Goal: Task Accomplishment & Management: Use online tool/utility

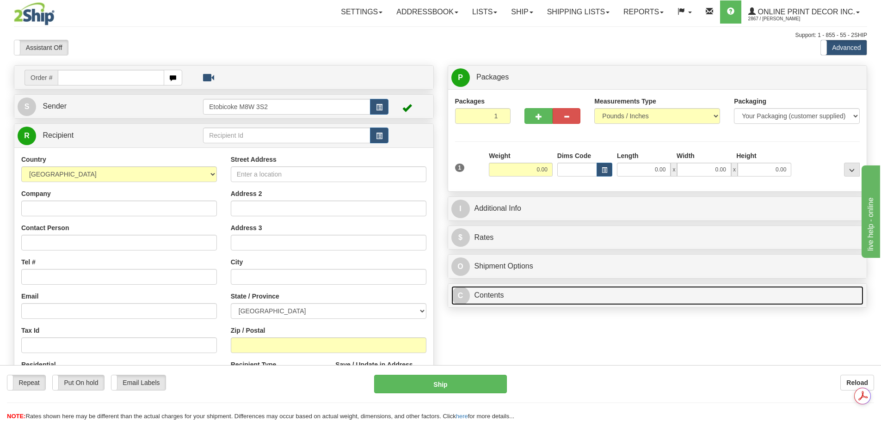
click at [496, 305] on link "C Contents" at bounding box center [657, 295] width 412 height 19
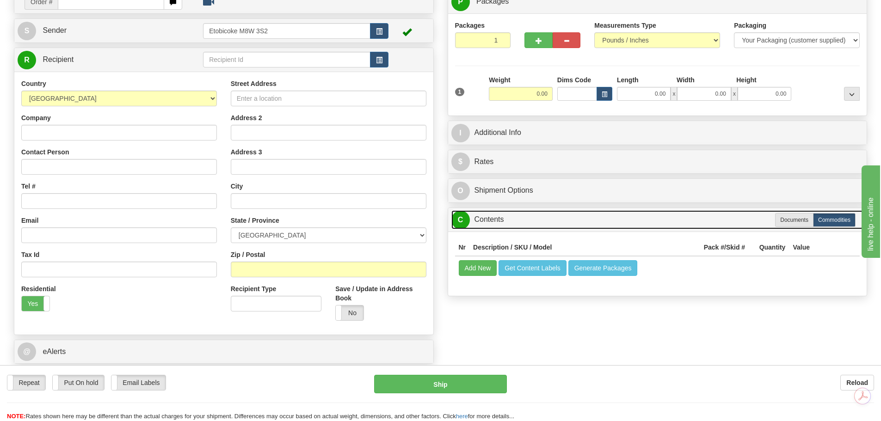
scroll to position [46, 0]
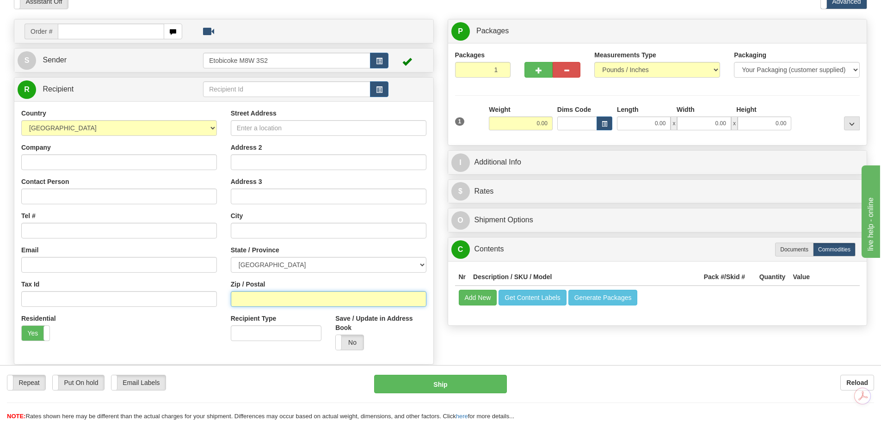
click at [268, 297] on input "Zip / Postal" at bounding box center [329, 299] width 196 height 16
paste input "R6W 0A1"
type input "R6W 0A1"
click at [602, 124] on span "button" at bounding box center [604, 124] width 6 height 5
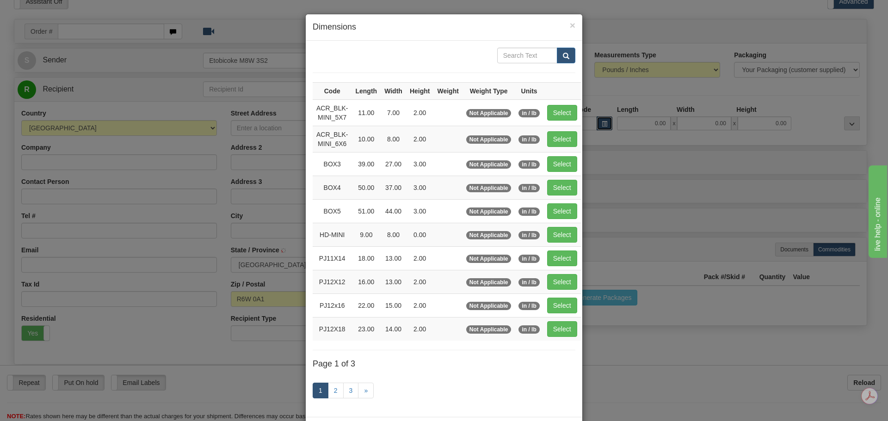
type input "[PERSON_NAME]"
select select "MB"
click at [575, 175] on td "Select" at bounding box center [561, 164] width 37 height 24
click at [570, 180] on button "Select" at bounding box center [562, 188] width 30 height 16
type input "BOX4"
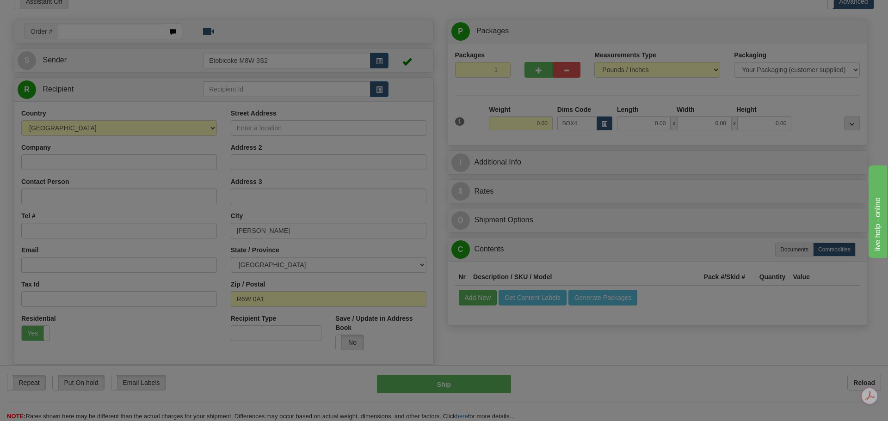
type input "50.00"
type input "37.00"
type input "3.00"
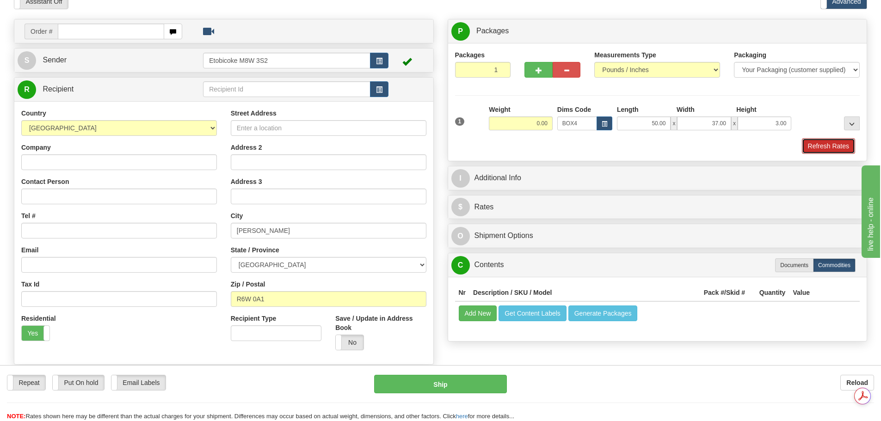
click at [840, 148] on button "Refresh Rates" at bounding box center [828, 146] width 53 height 16
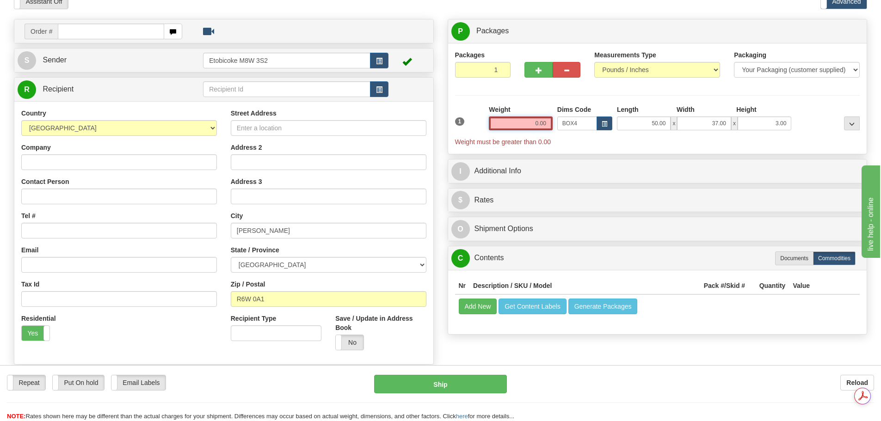
drag, startPoint x: 532, startPoint y: 122, endPoint x: 642, endPoint y: 126, distance: 109.6
click at [642, 126] on div "1 Weight 0.00 Dims Code BOX4" at bounding box center [658, 126] width 410 height 42
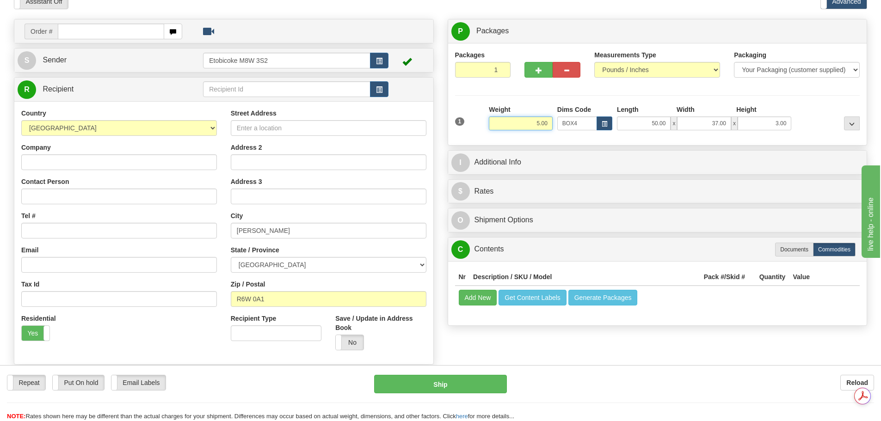
type input "5.00"
click at [552, 204] on div "P Packages 1 Packages - Weight: 5.00 Lbs Shipment Level Shipm. Package Level Pa…" at bounding box center [658, 175] width 434 height 312
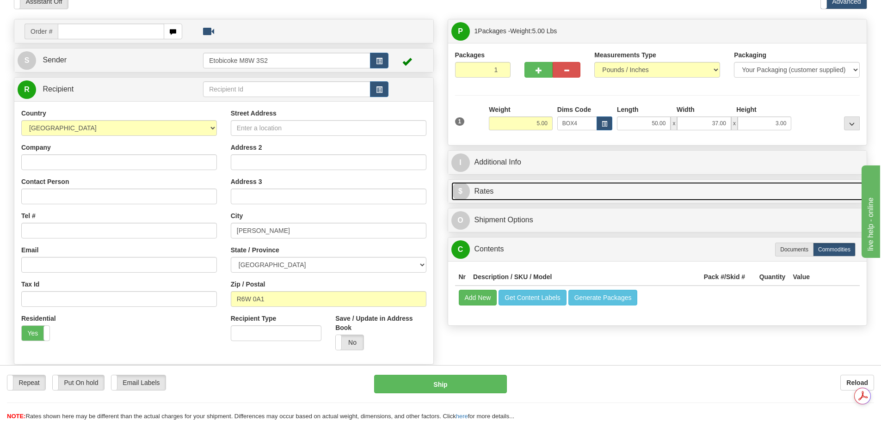
click at [551, 193] on link "$ Rates" at bounding box center [657, 191] width 412 height 19
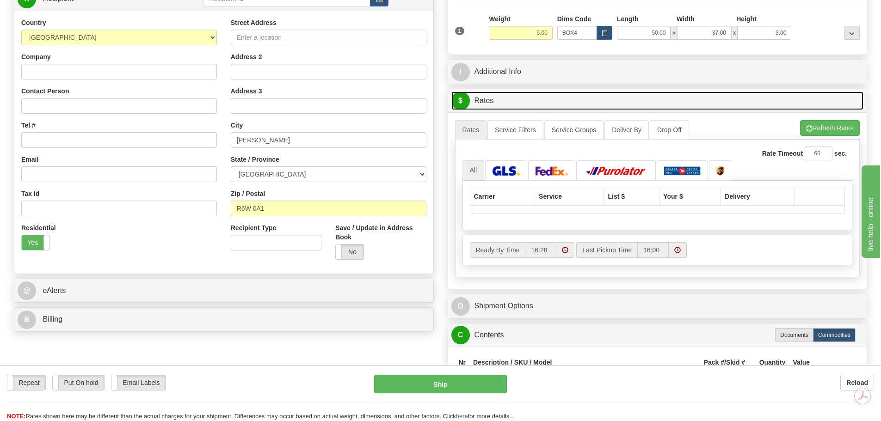
scroll to position [139, 0]
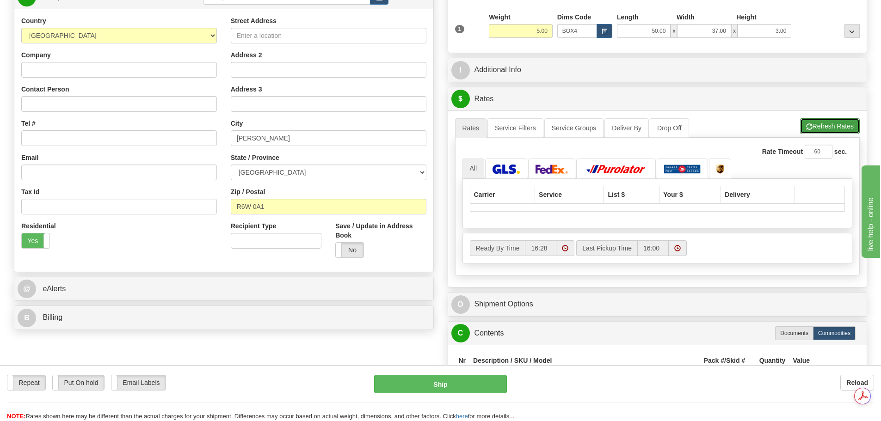
click at [806, 127] on span "button" at bounding box center [809, 127] width 6 height 6
